Goal: Answer question/provide support: Answer question/provide support

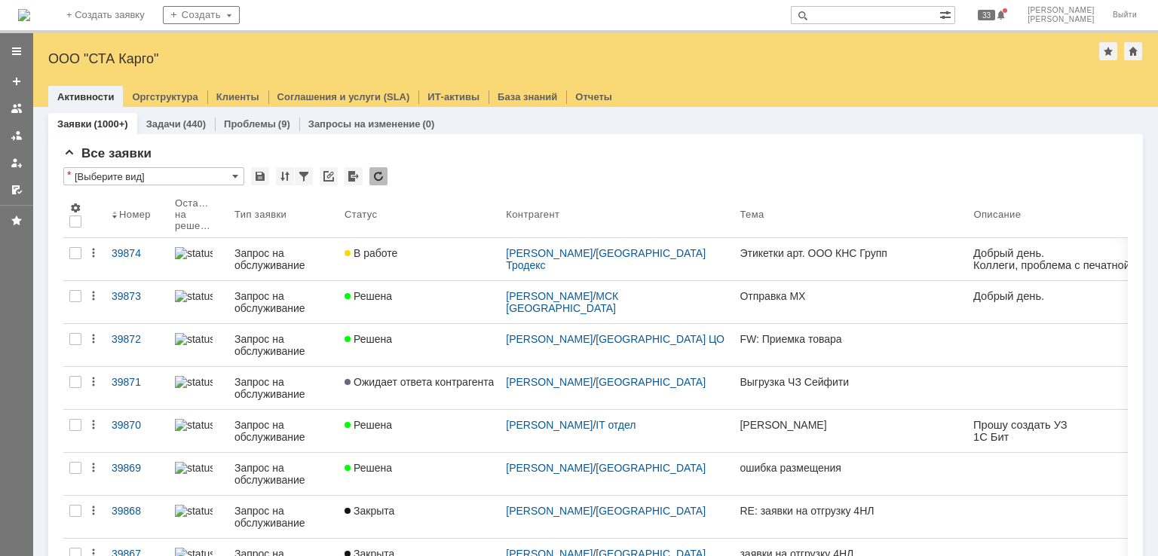
click at [30, 10] on img at bounding box center [24, 15] width 12 height 12
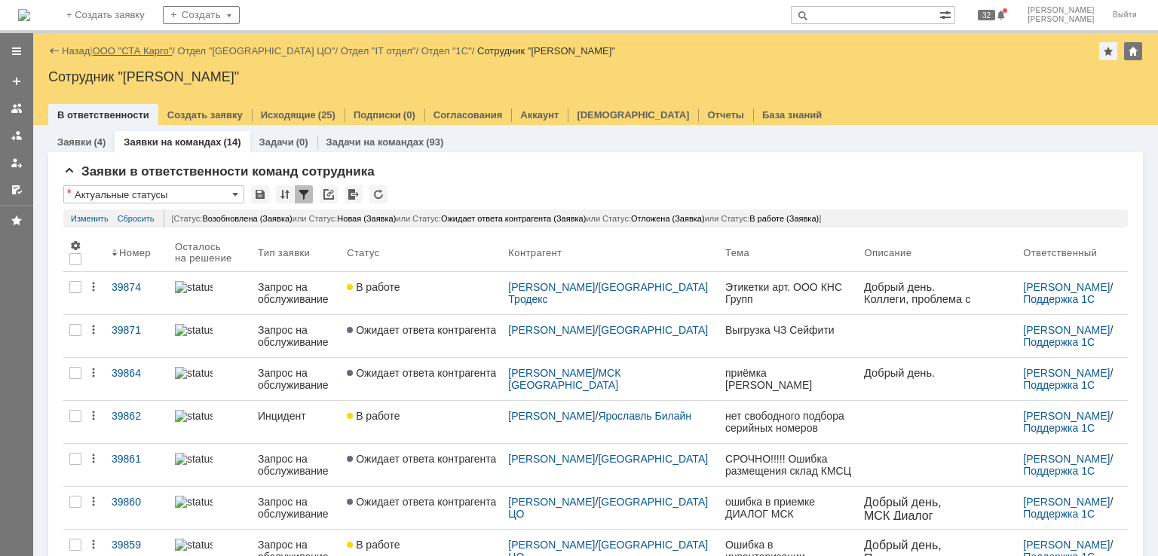
click at [139, 56] on link "ООО "СТА Карго"" at bounding box center [133, 50] width 80 height 11
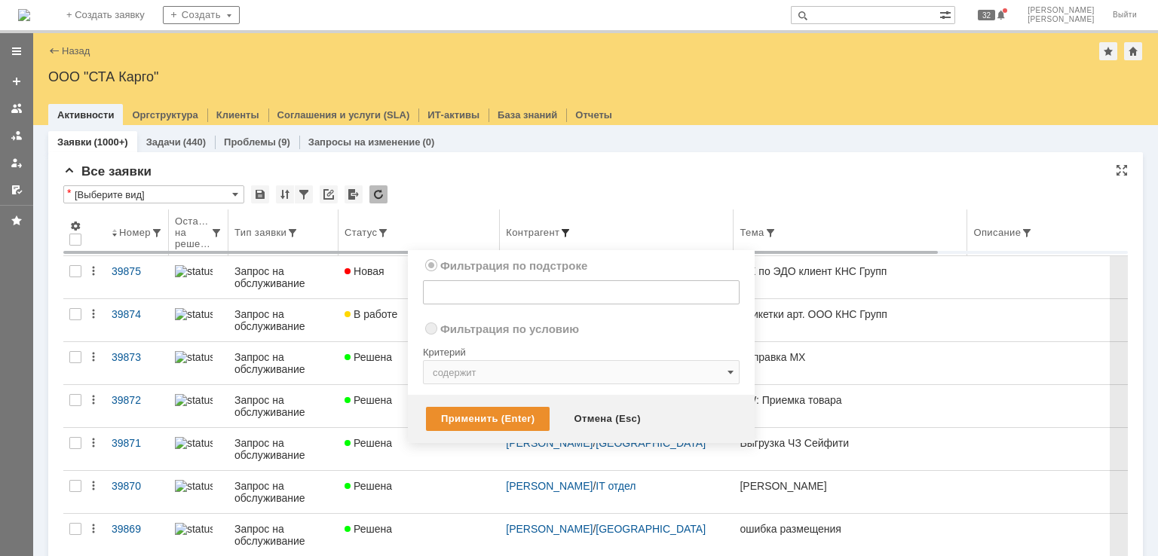
click at [571, 229] on span at bounding box center [565, 233] width 12 height 12
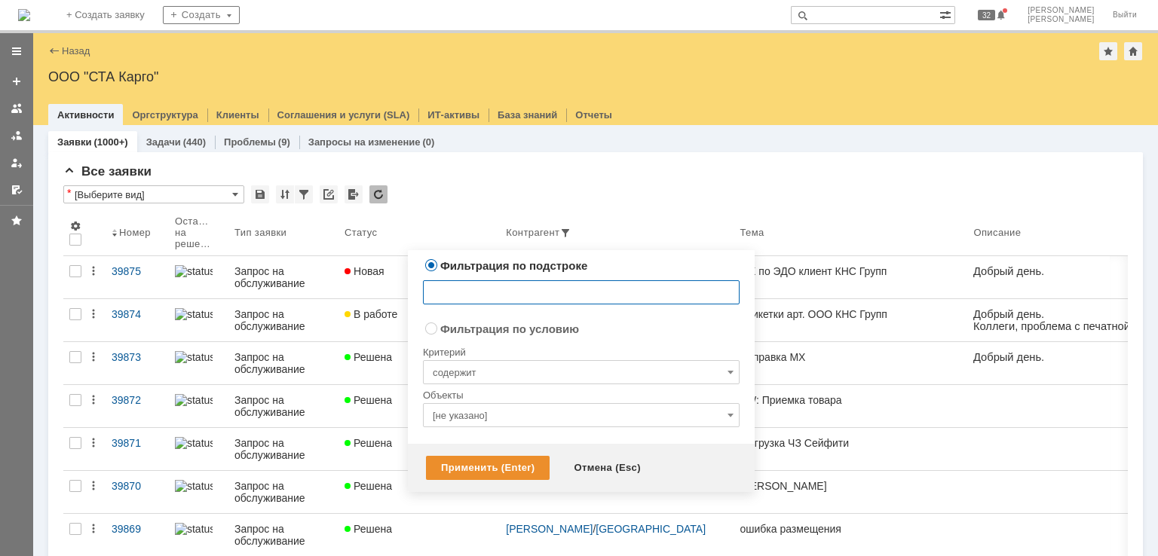
radio input "false"
radio input "true"
click at [479, 405] on input "[не указано]" at bounding box center [581, 415] width 317 height 24
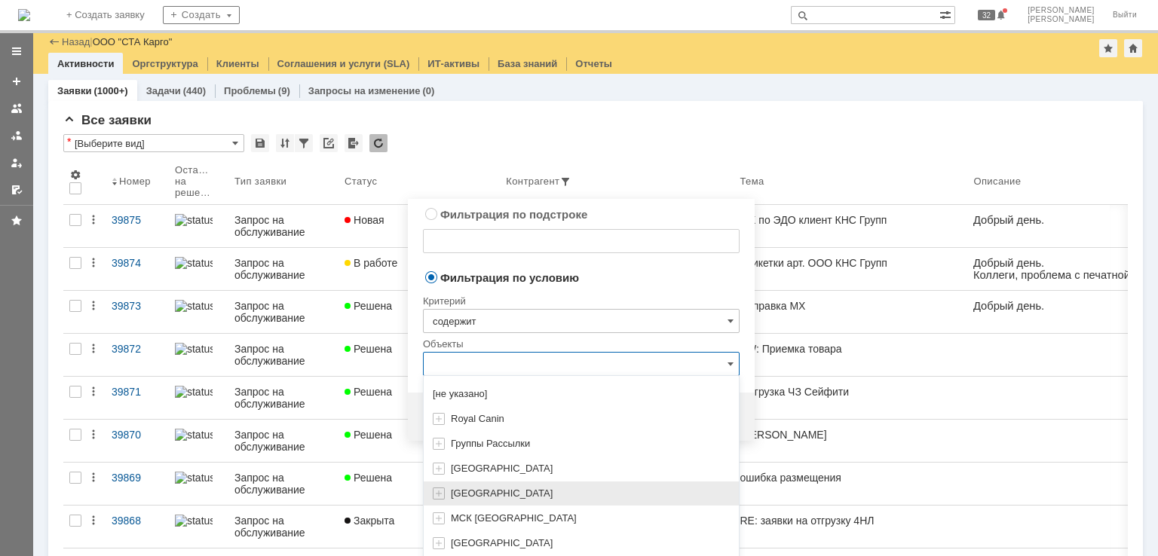
scroll to position [89, 0]
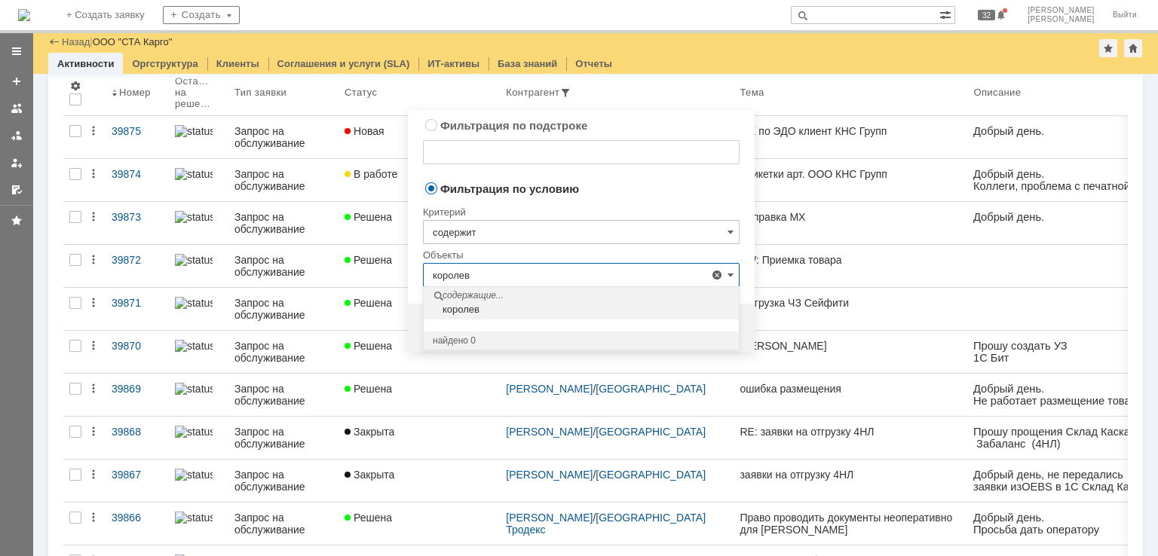
click at [491, 311] on div "королев" at bounding box center [582, 310] width 311 height 12
click at [491, 269] on input "королев" at bounding box center [581, 275] width 317 height 24
click at [512, 268] on input "королев" at bounding box center [581, 275] width 317 height 24
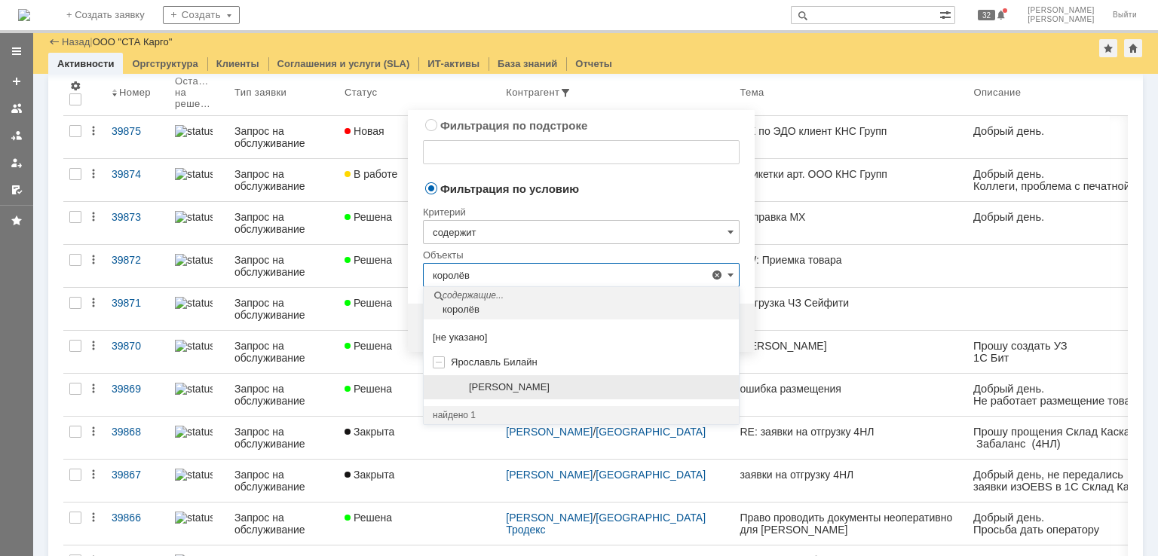
click at [523, 381] on span "Королёв Андрей" at bounding box center [509, 386] width 81 height 11
type input "Королёв Андрей"
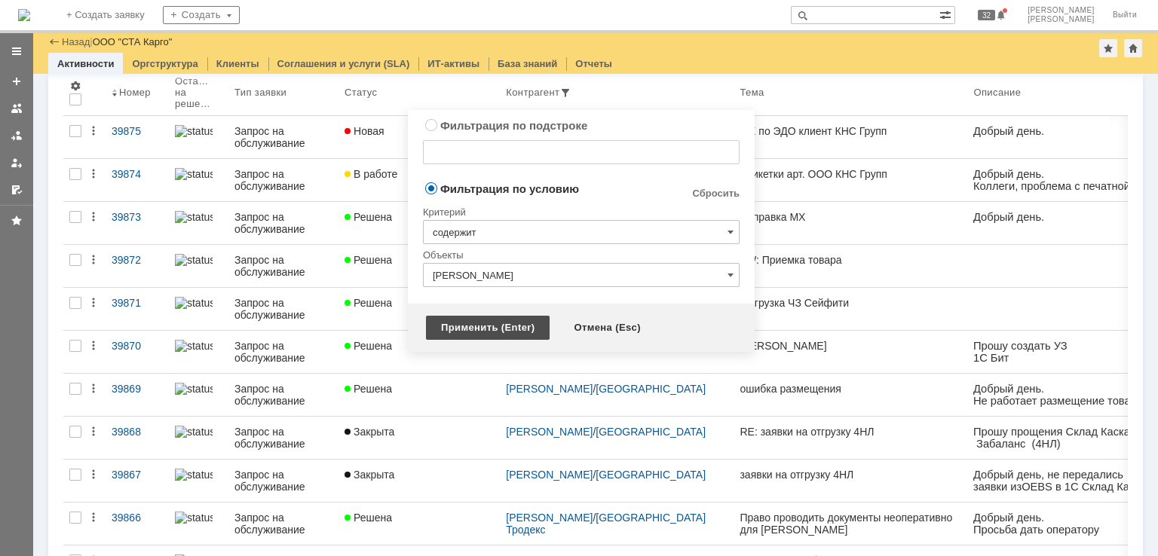
click at [467, 329] on div "Применить (Enter)" at bounding box center [488, 328] width 124 height 24
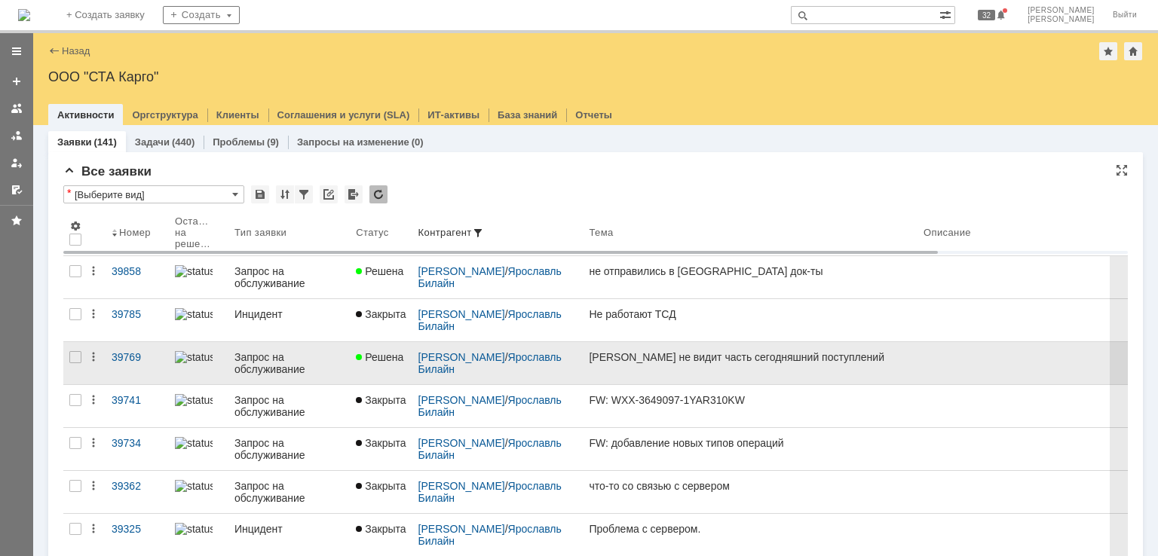
scroll to position [0, 0]
click at [746, 370] on link "Клиент не видит часть сегодняшний поступлений" at bounding box center [750, 363] width 335 height 42
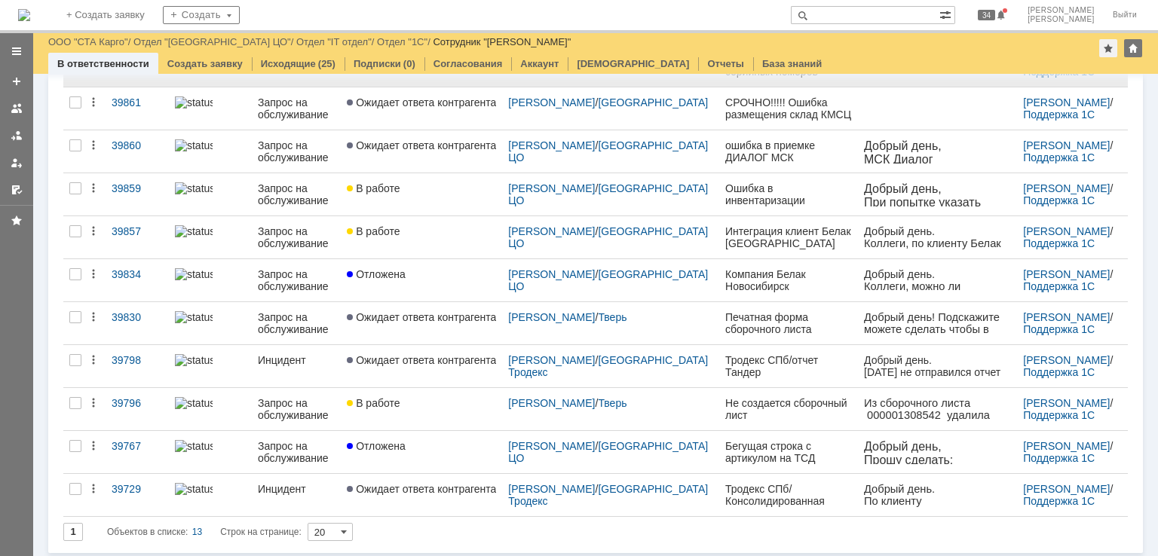
scroll to position [263, 0]
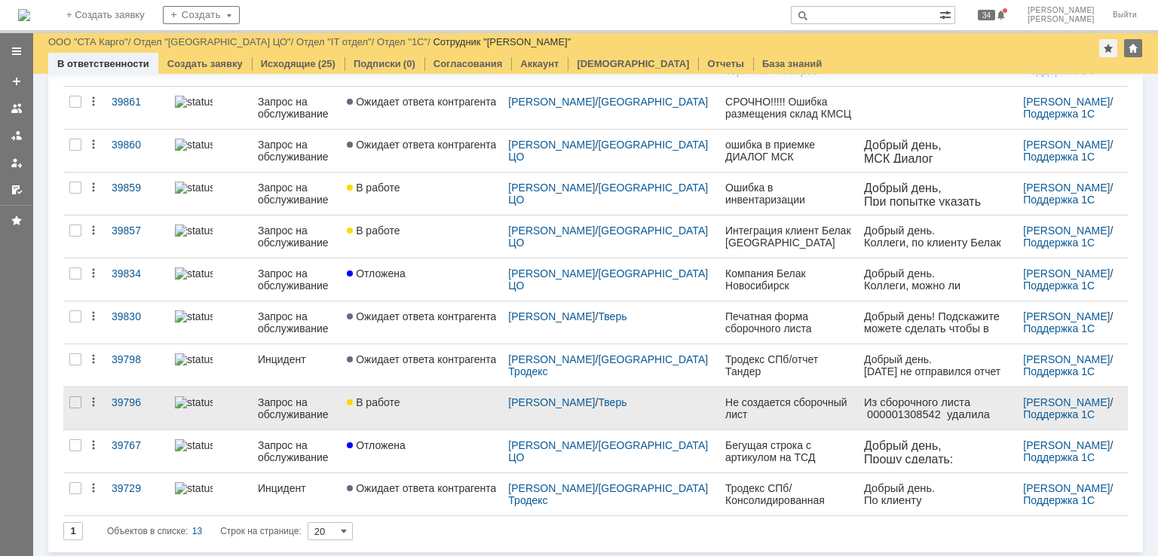
click at [433, 410] on link "В работе" at bounding box center [421, 408] width 161 height 42
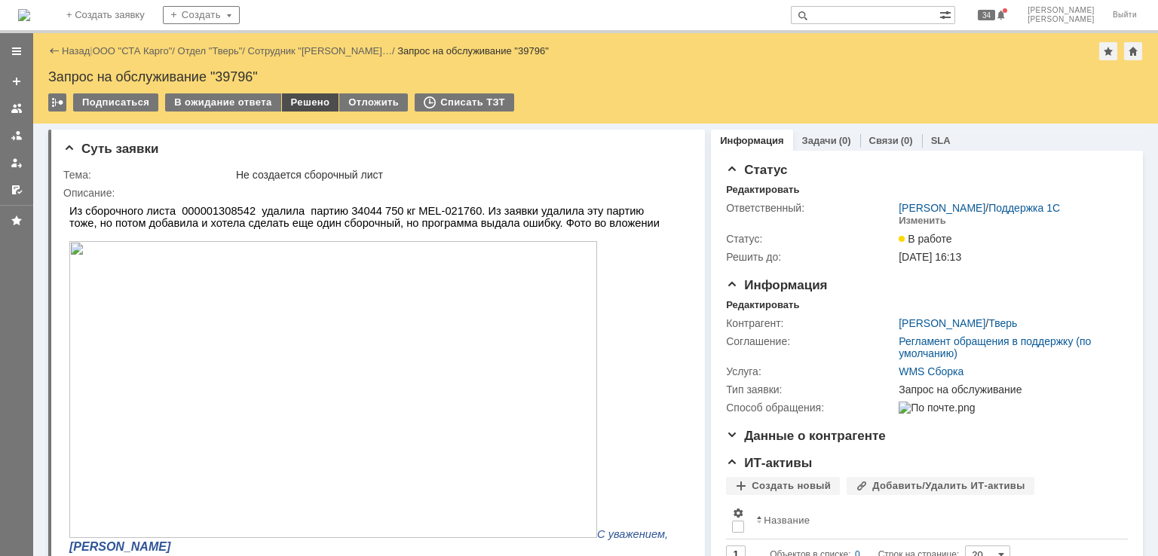
click at [304, 101] on div "Решено" at bounding box center [310, 102] width 57 height 18
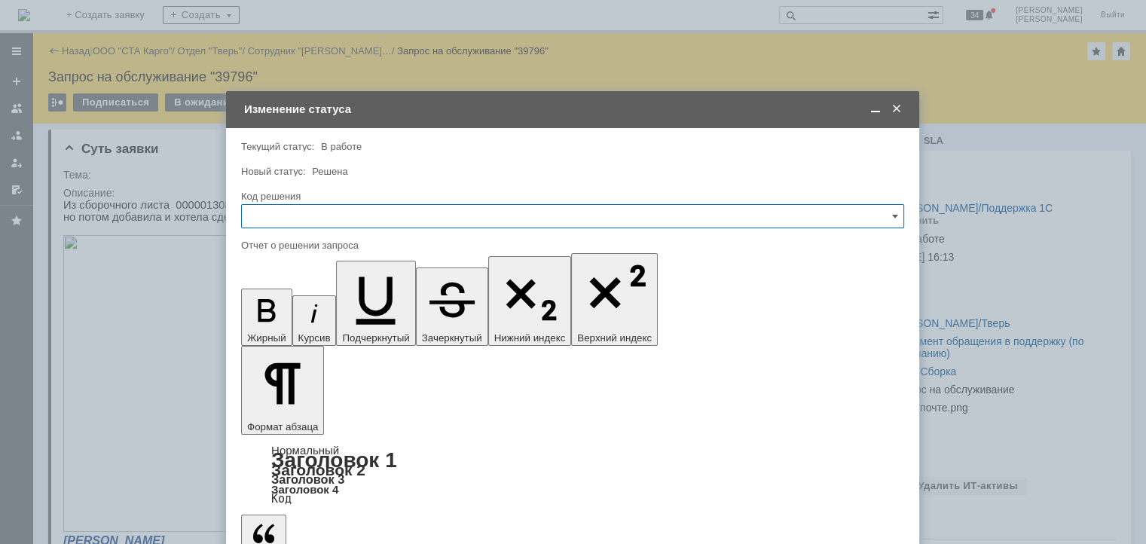
click at [396, 214] on input "text" at bounding box center [572, 216] width 663 height 24
click at [293, 407] on div "Решено" at bounding box center [573, 418] width 662 height 24
type input "Решено"
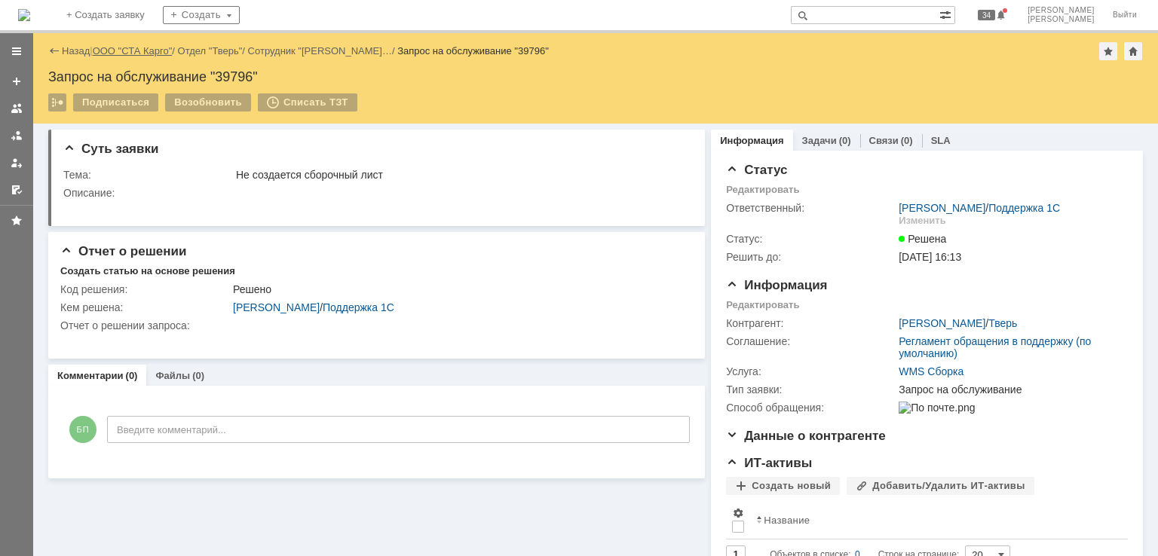
click at [127, 45] on link "ООО "СТА Карго"" at bounding box center [133, 50] width 80 height 11
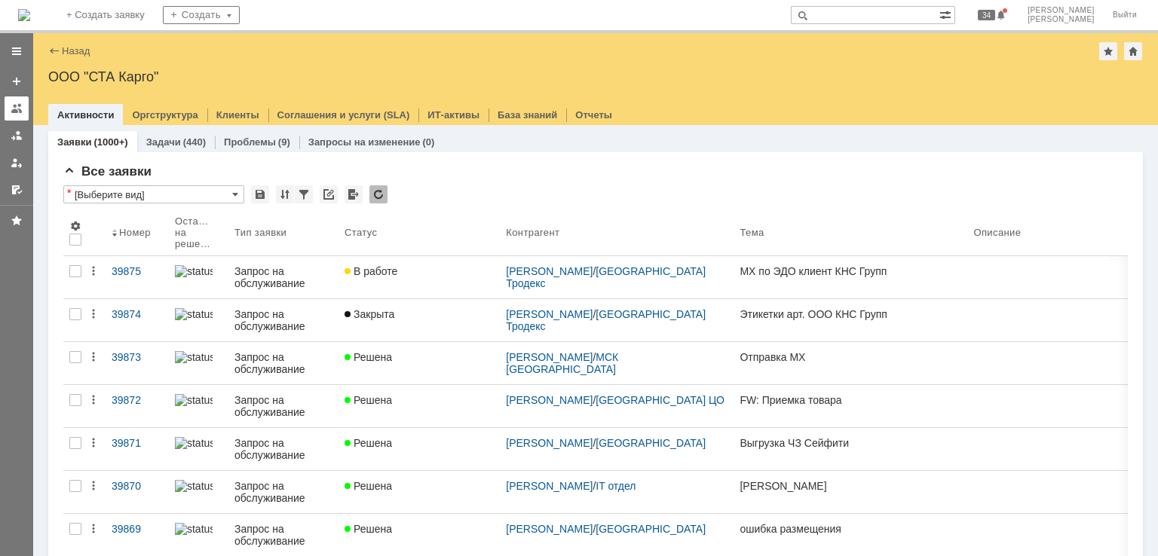
click at [18, 102] on div at bounding box center [17, 108] width 12 height 12
